Goal: Obtain resource: Download file/media

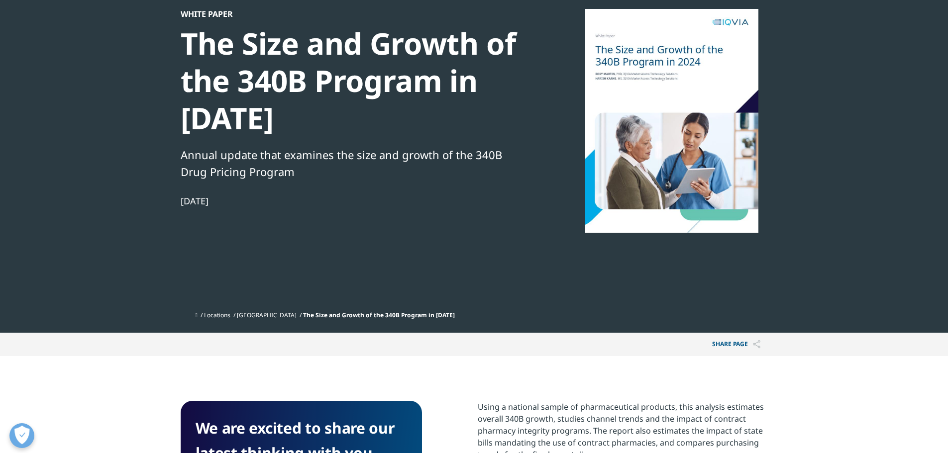
scroll to position [50, 0]
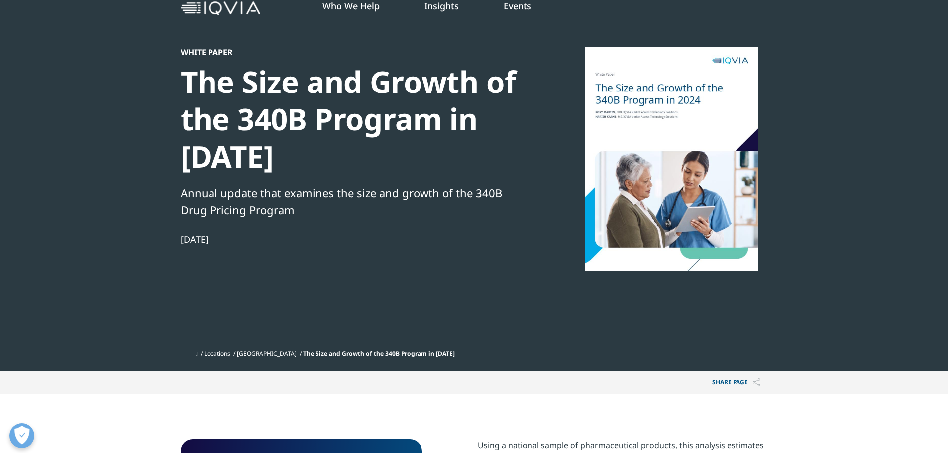
click at [677, 154] on div at bounding box center [672, 159] width 192 height 224
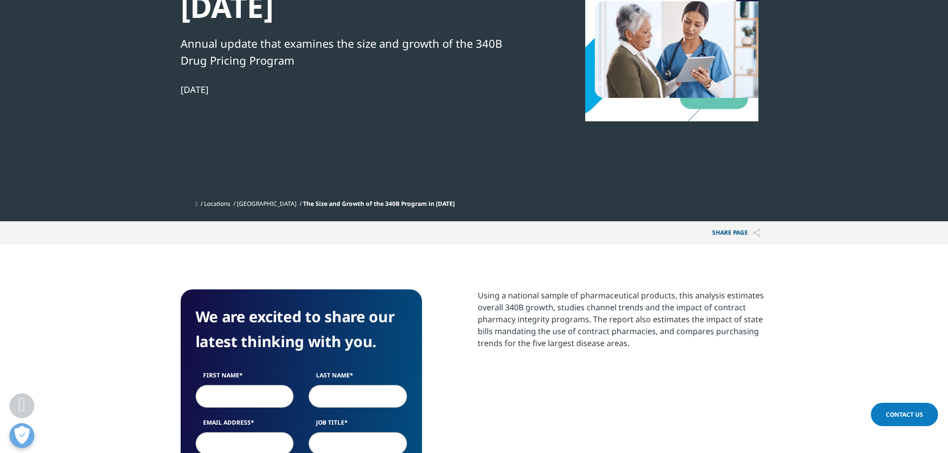
scroll to position [448, 0]
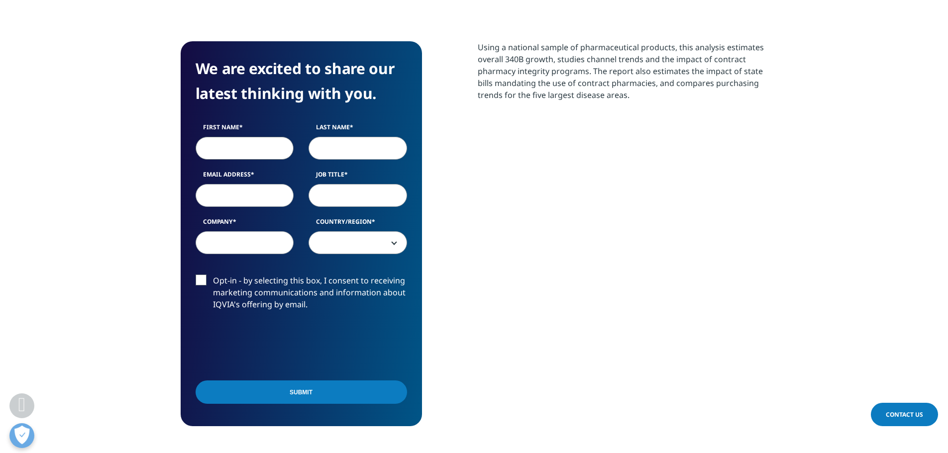
click at [215, 146] on input "First Name" at bounding box center [245, 148] width 99 height 23
type input "[PERSON_NAME]"
type input "[EMAIL_ADDRESS][DOMAIN_NAME]"
select select "[GEOGRAPHIC_DATA]"
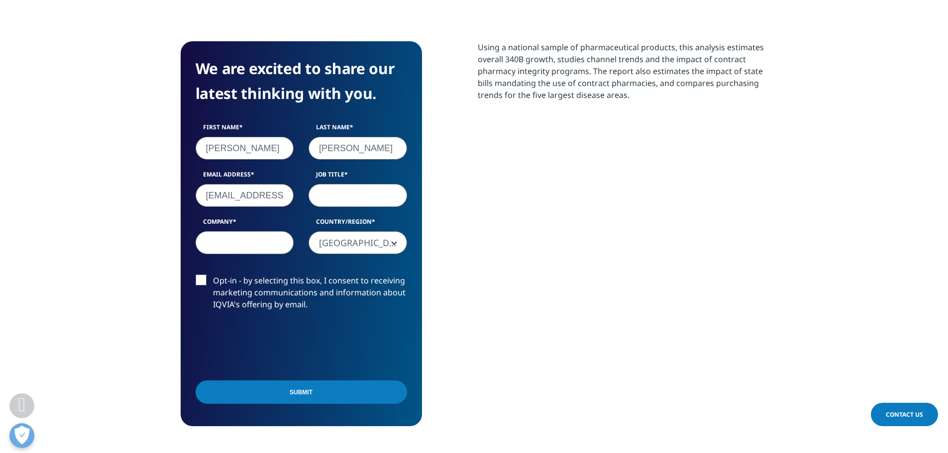
scroll to position [0, 5]
drag, startPoint x: 211, startPoint y: 195, endPoint x: 406, endPoint y: 199, distance: 195.7
click at [406, 198] on div "First Name [PERSON_NAME] Name [PERSON_NAME] Email Address [EMAIL_ADDRESS][DOMAI…" at bounding box center [301, 194] width 226 height 142
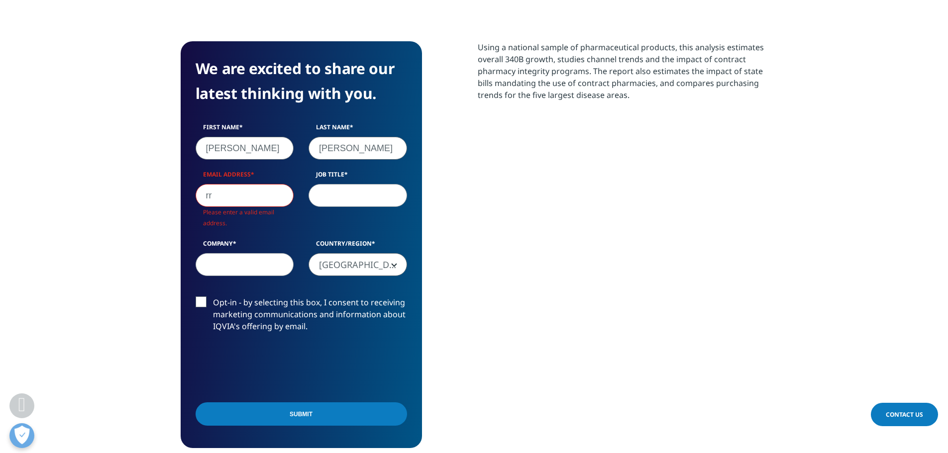
type input "r"
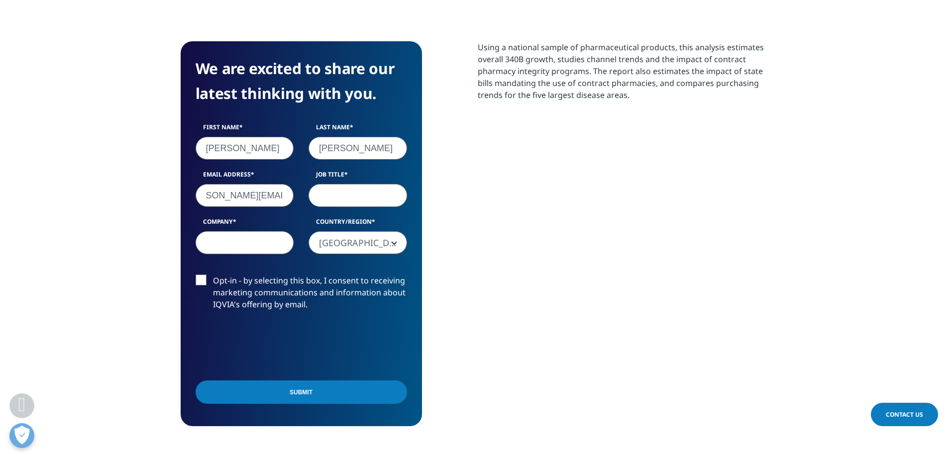
scroll to position [0, 28]
type input "[PERSON_NAME][EMAIL_ADDRESS][PERSON_NAME][DOMAIN_NAME]"
type input "Associate Director"
type input "Takeda"
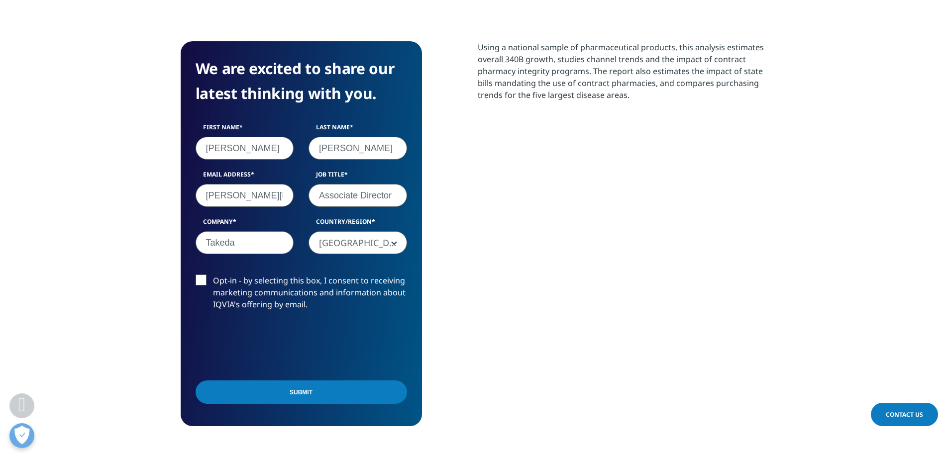
click at [317, 393] on input "Submit" at bounding box center [302, 392] width 212 height 23
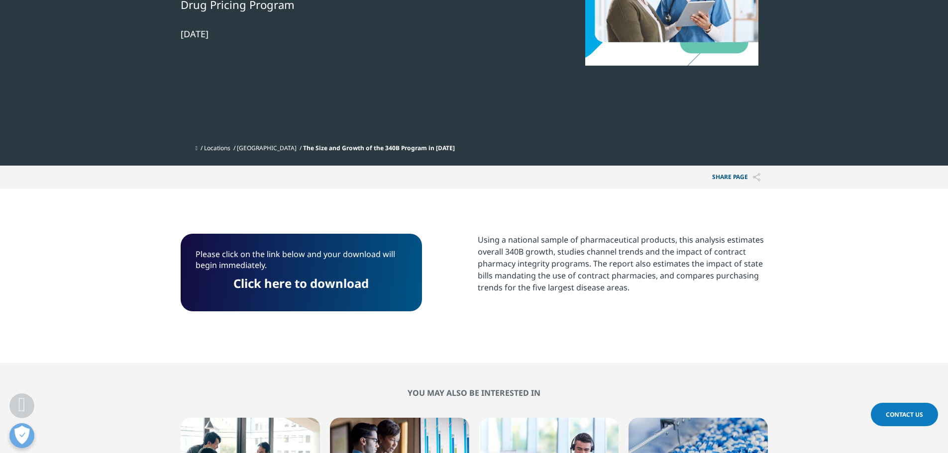
click at [330, 285] on link "Click here to download" at bounding box center [300, 283] width 135 height 16
